Goal: Task Accomplishment & Management: Manage account settings

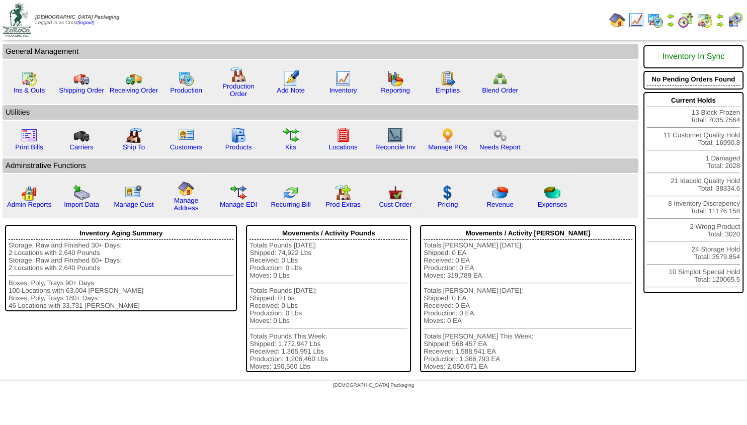
click at [668, 22] on img at bounding box center [670, 24] width 8 height 8
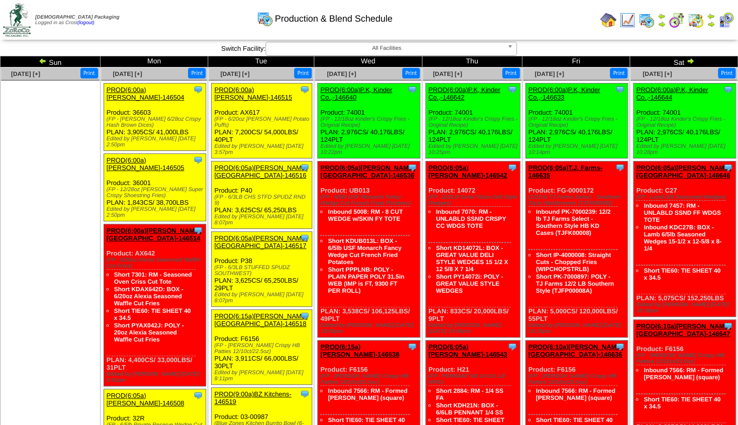
click at [44, 61] on img at bounding box center [43, 61] width 8 height 8
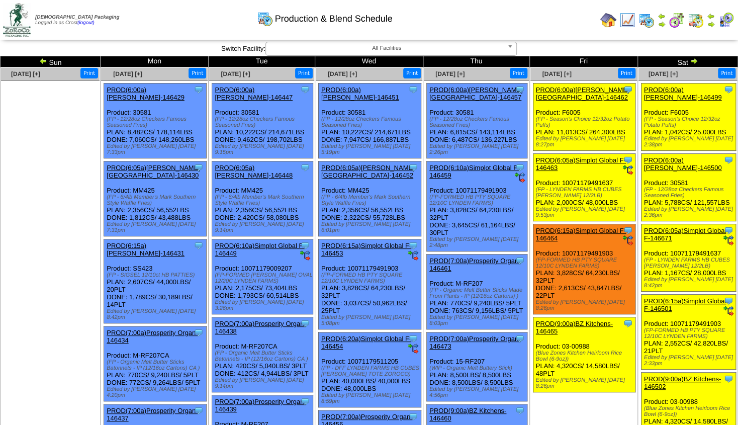
click at [670, 100] on link "PROD(6:00a)[PERSON_NAME]-146499" at bounding box center [683, 93] width 78 height 15
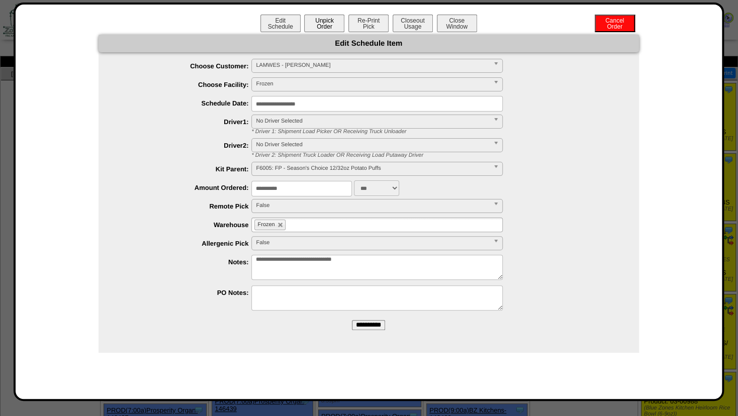
click at [323, 23] on button "Unpick Order" at bounding box center [324, 24] width 40 height 18
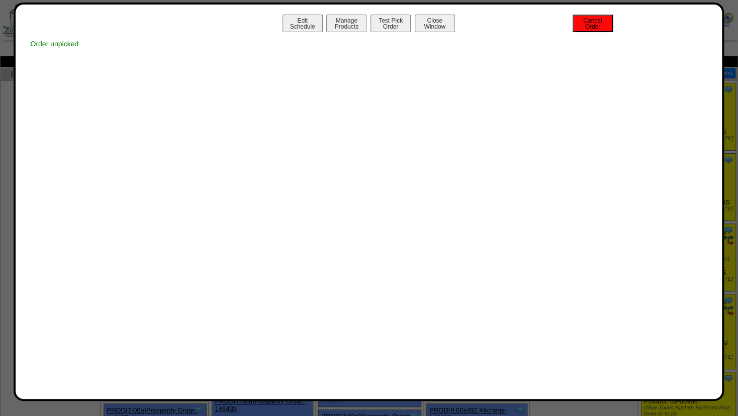
click at [592, 26] on button "Cancel Order" at bounding box center [593, 24] width 40 height 18
click at [433, 27] on button "Close Window" at bounding box center [435, 24] width 40 height 18
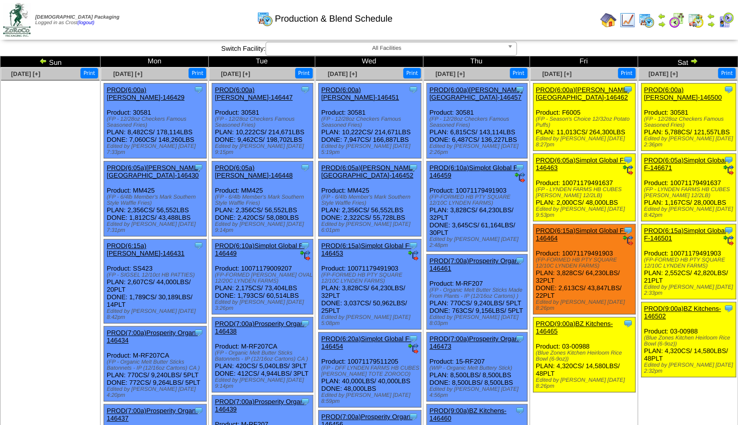
click at [711, 23] on img at bounding box center [711, 24] width 8 height 8
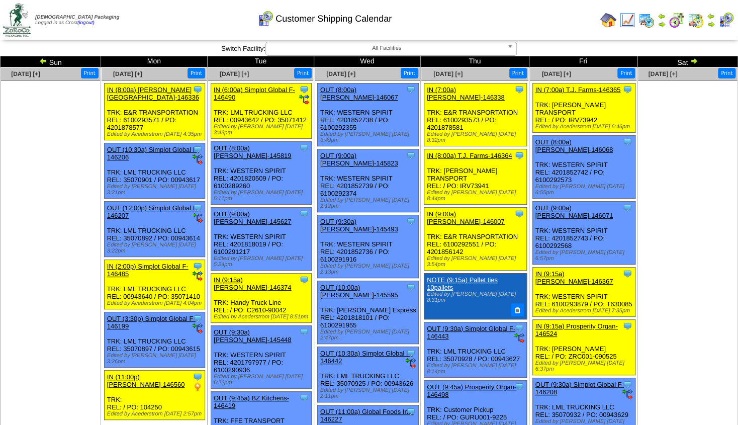
scroll to position [5, 0]
